Goal: Find specific page/section: Find specific page/section

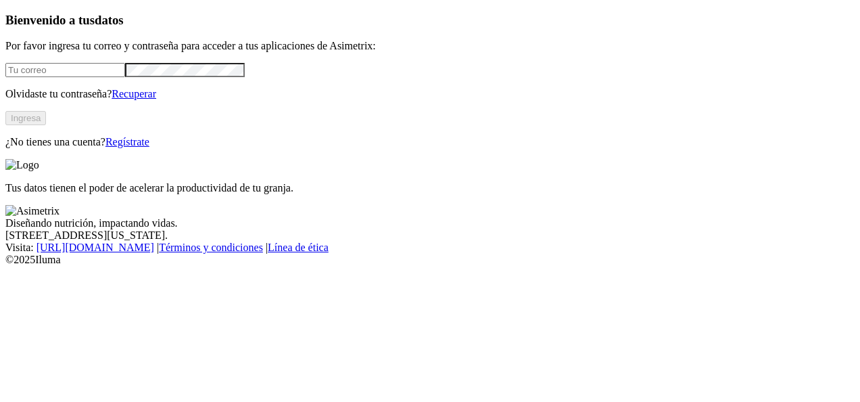
type input "jesus.osejo@somoscmi.com"
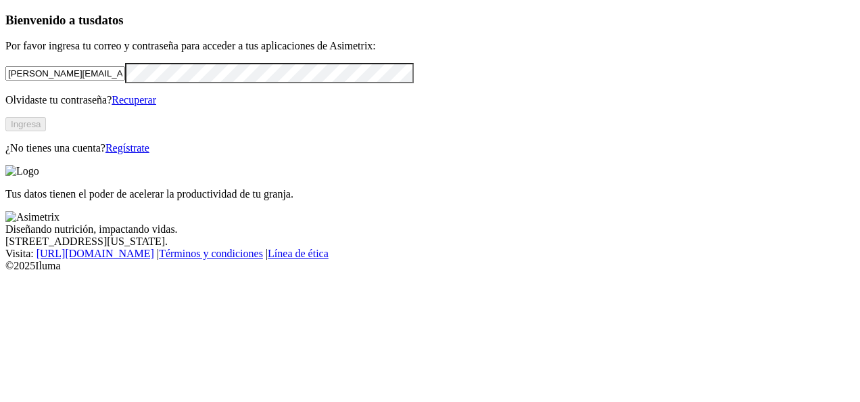
click at [46, 131] on button "Ingresa" at bounding box center [25, 124] width 41 height 14
